Goal: Information Seeking & Learning: Learn about a topic

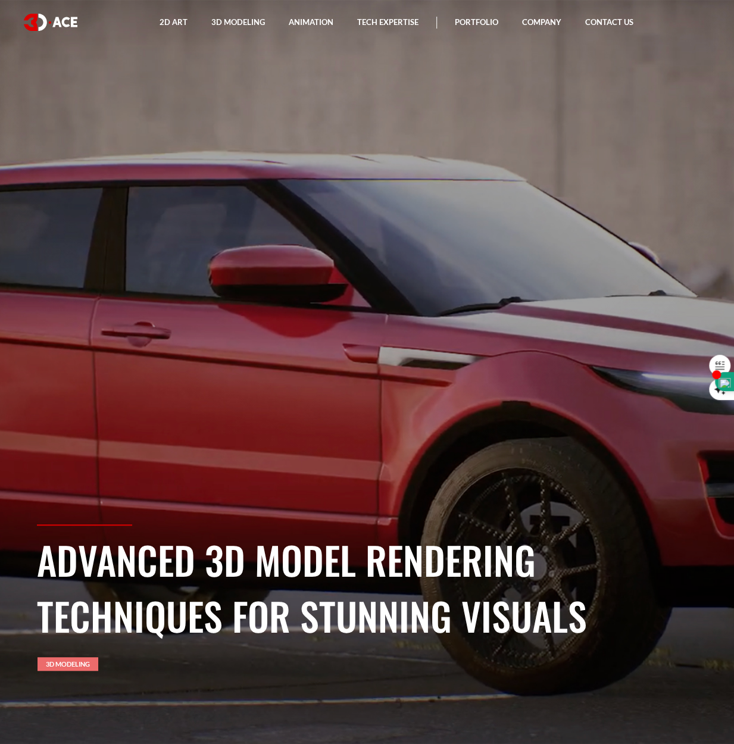
click at [65, 662] on link "3D Modeling" at bounding box center [67, 664] width 61 height 14
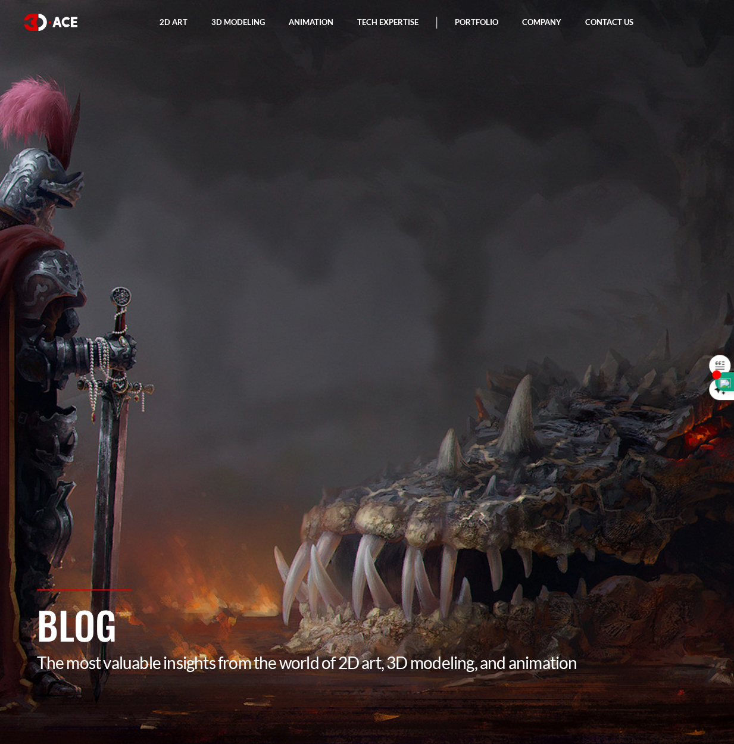
click at [468, 574] on section "Blog The most valuable insights from the world of 2D art, 3D modeling, and anim…" at bounding box center [367, 372] width 734 height 744
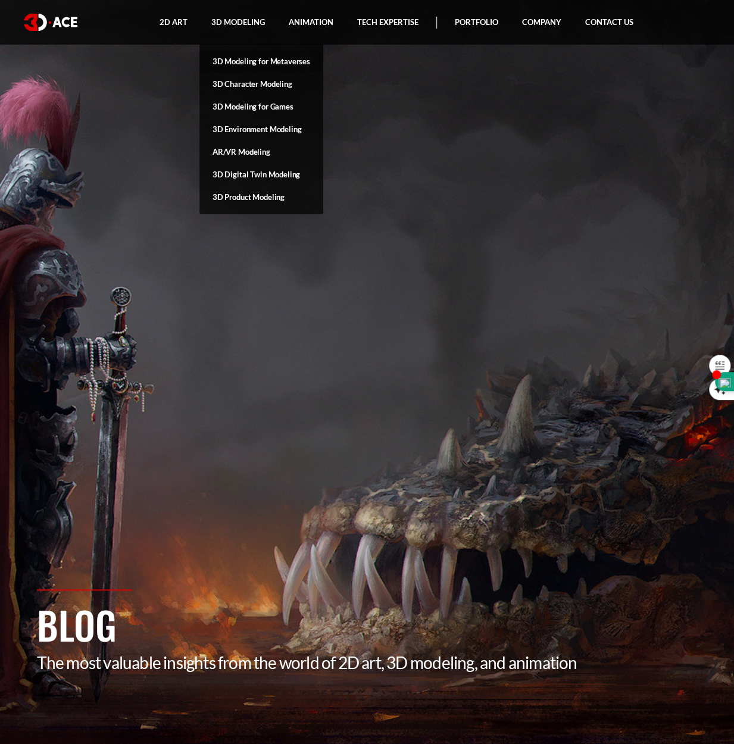
click at [244, 58] on link "3D Modeling for Metaverses" at bounding box center [261, 61] width 124 height 23
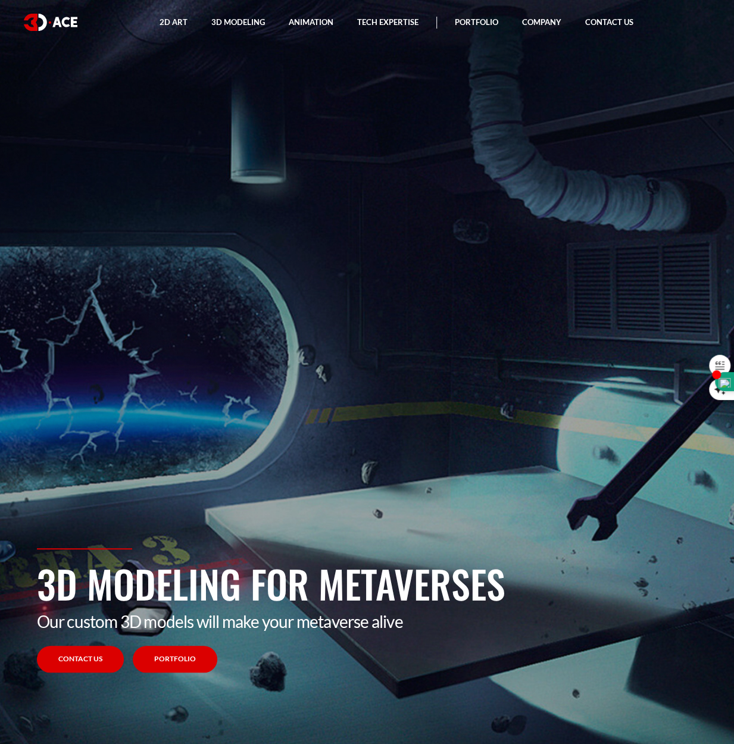
click at [182, 655] on link "Portfolio" at bounding box center [175, 659] width 84 height 27
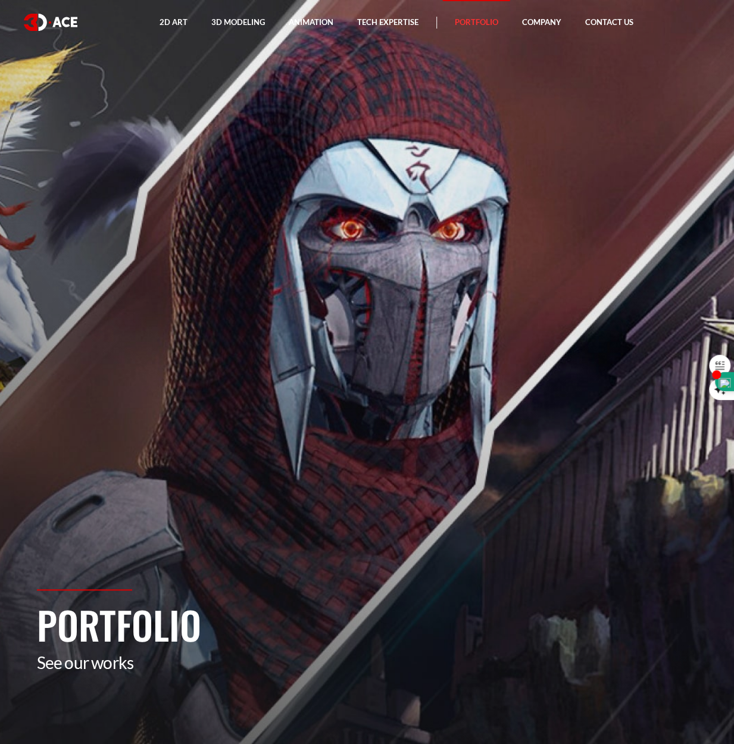
click at [422, 491] on section "Portfolio See our works" at bounding box center [367, 372] width 734 height 744
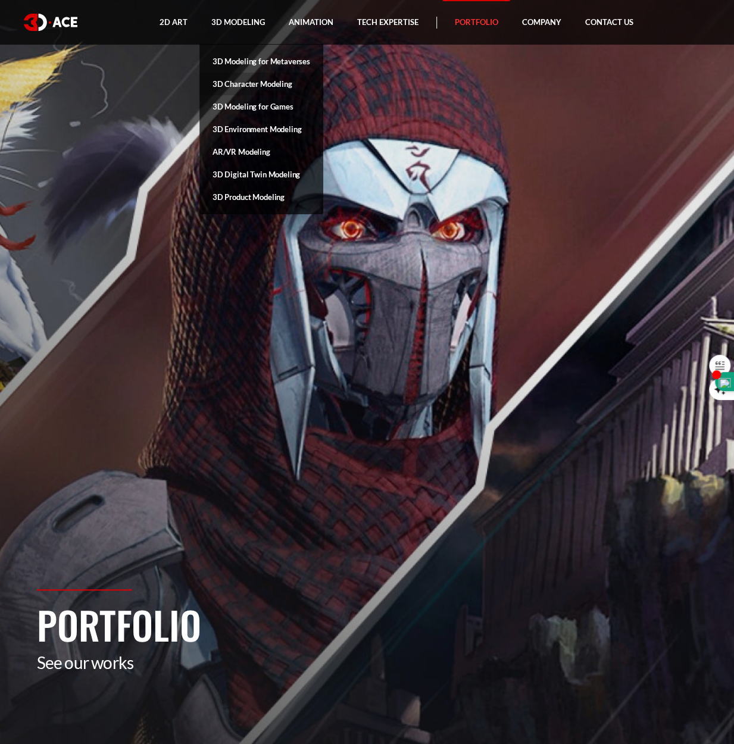
click at [244, 85] on link "3D Character Modeling" at bounding box center [261, 84] width 124 height 23
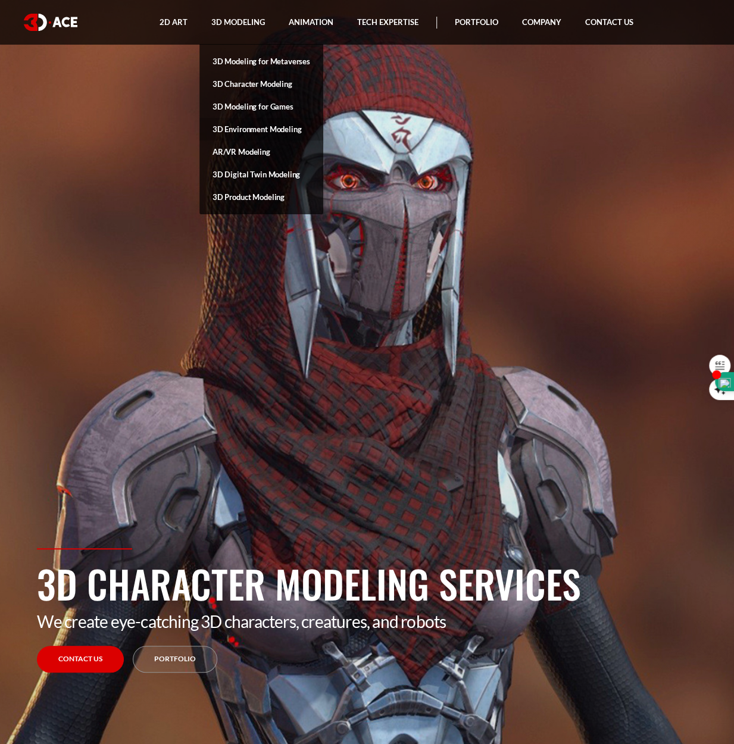
click at [246, 127] on link "3D Environment Modeling" at bounding box center [261, 129] width 124 height 23
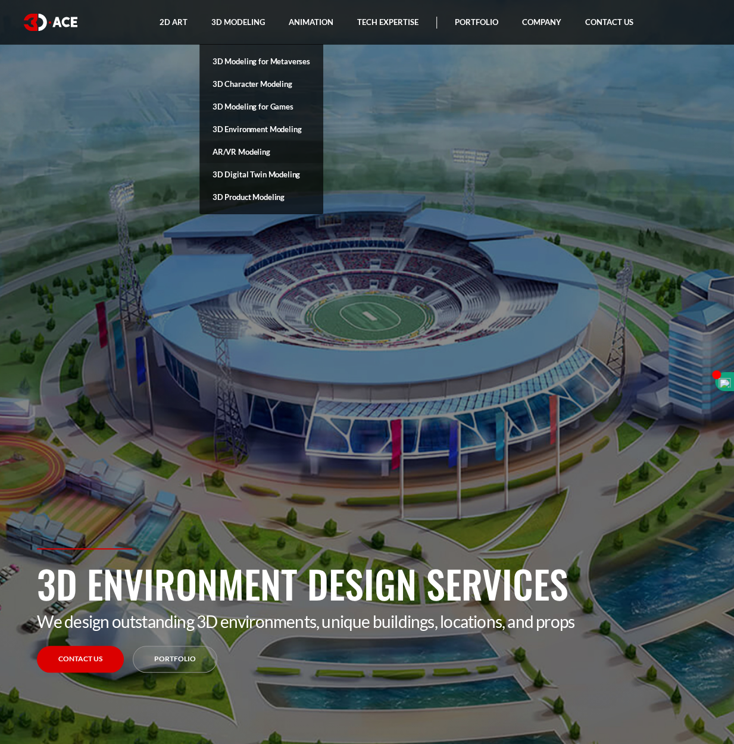
click at [249, 148] on link "AR/VR Modeling" at bounding box center [261, 151] width 124 height 23
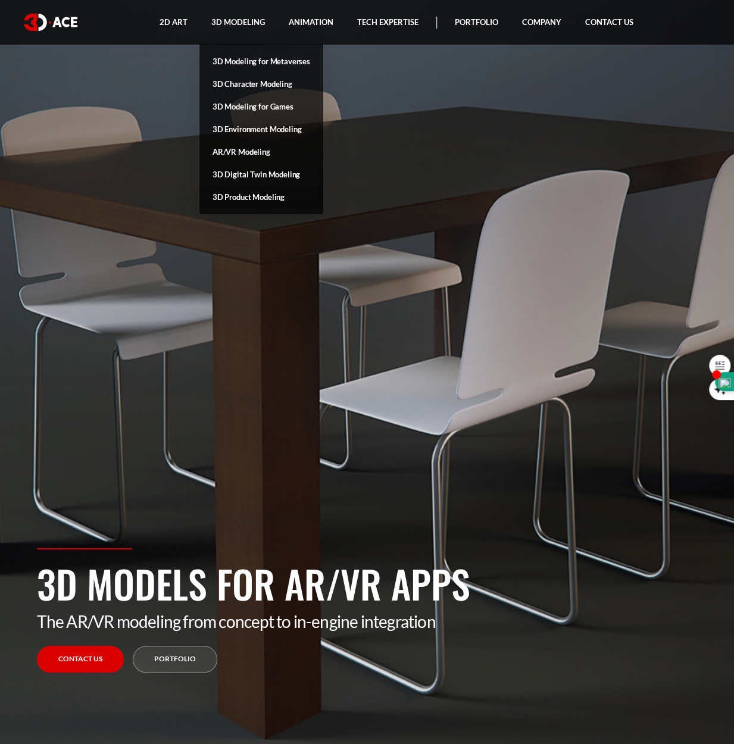
click at [237, 195] on link "3D Product Modeling" at bounding box center [261, 197] width 124 height 23
